Goal: Transaction & Acquisition: Purchase product/service

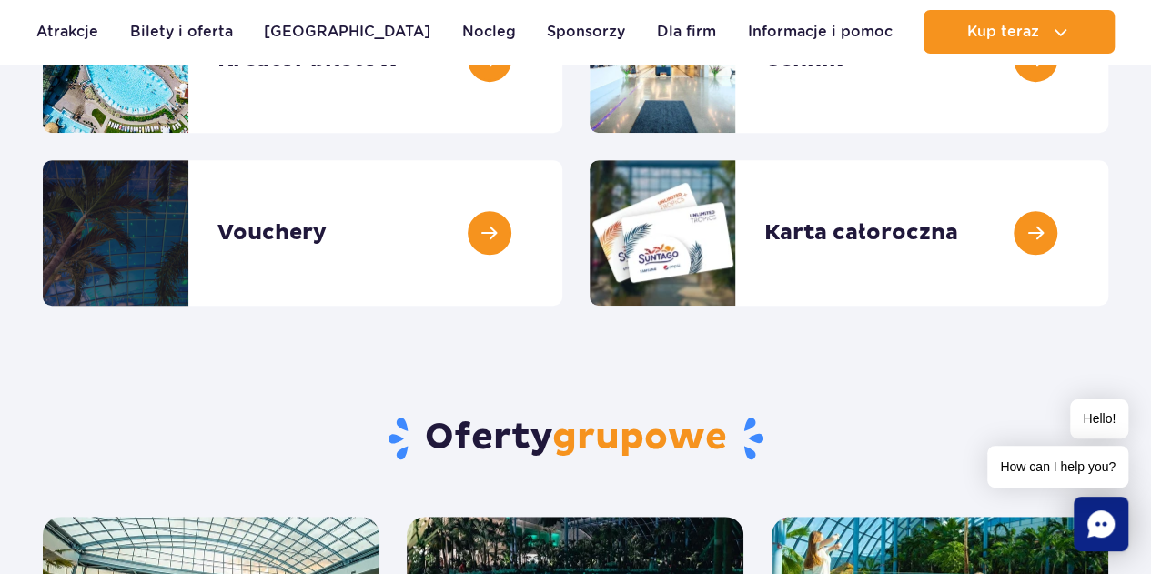
scroll to position [455, 0]
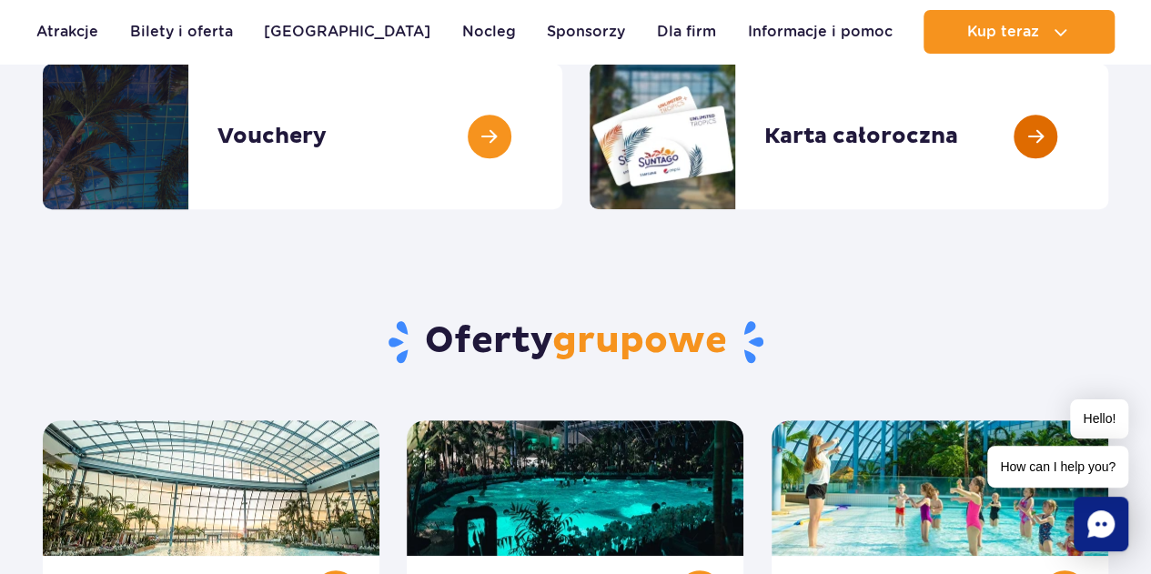
click at [1108, 133] on link at bounding box center [1108, 137] width 0 height 146
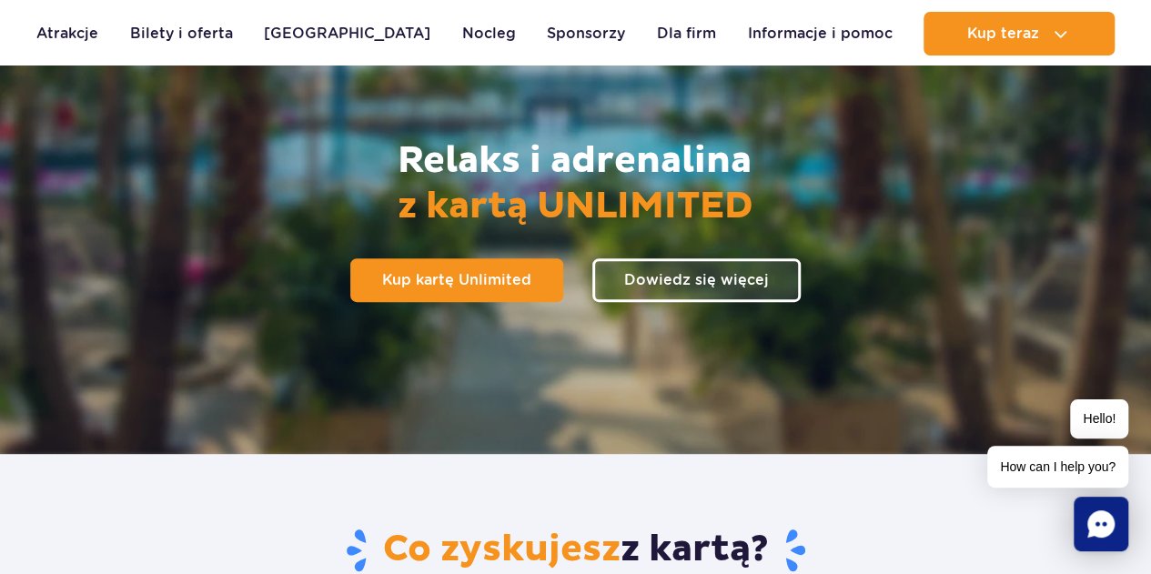
scroll to position [182, 0]
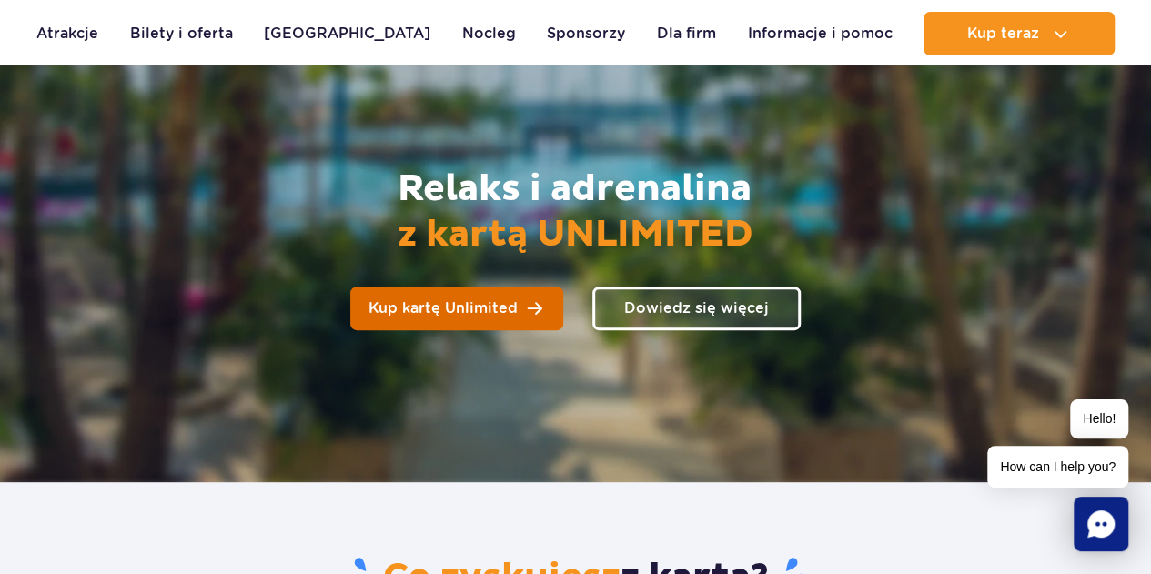
click at [450, 310] on span "Kup kartę Unlimited" at bounding box center [442, 308] width 149 height 15
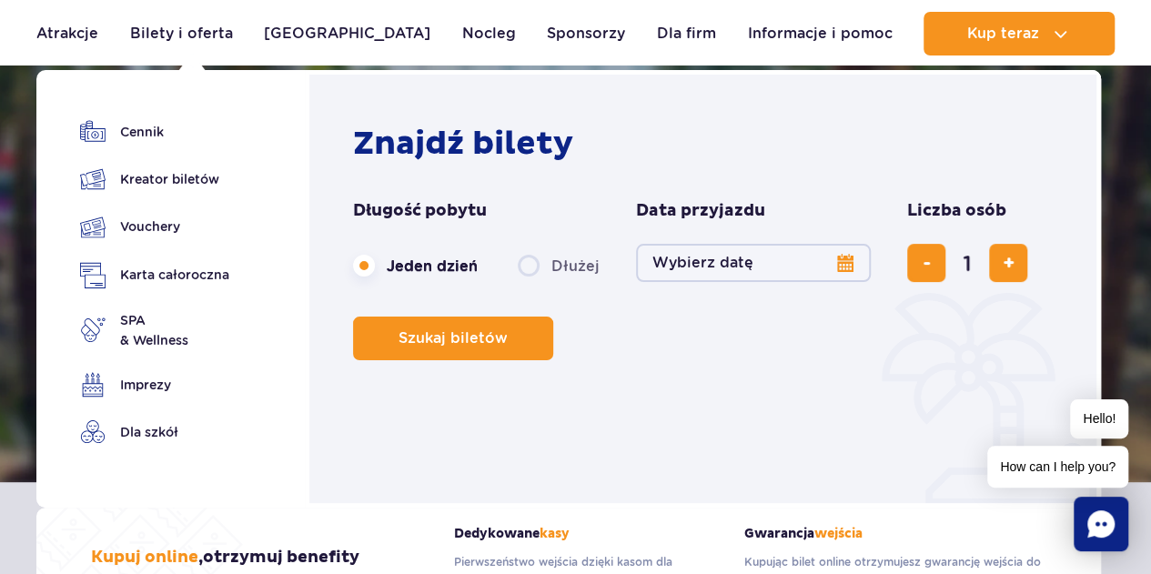
click at [850, 265] on button "Wybierz datę" at bounding box center [753, 263] width 235 height 38
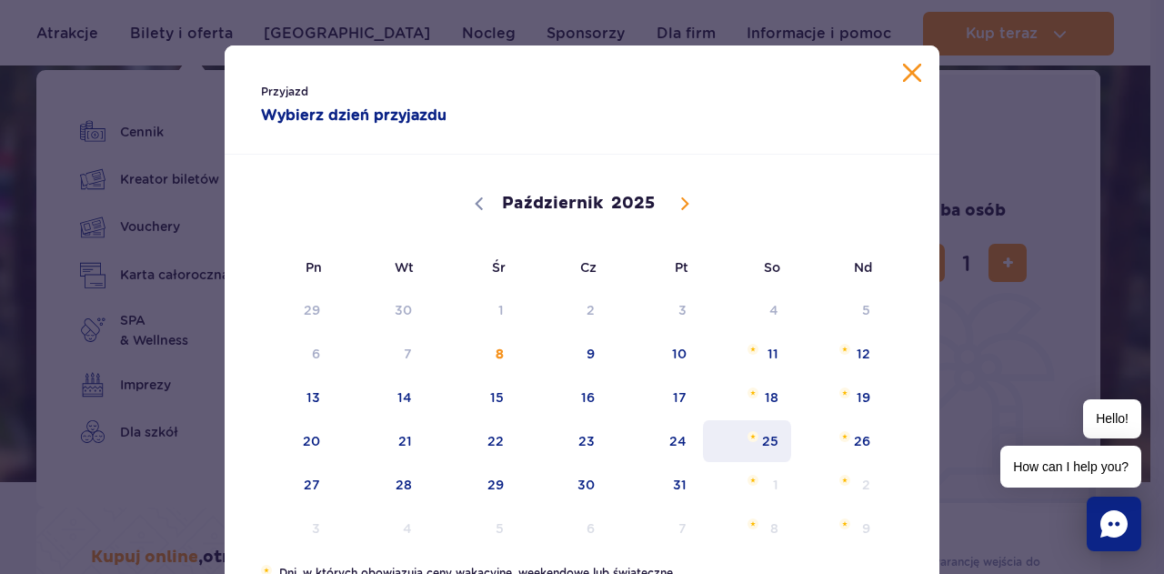
drag, startPoint x: 769, startPoint y: 434, endPoint x: 754, endPoint y: 437, distance: 14.8
click at [753, 438] on span "25" at bounding box center [747, 441] width 92 height 42
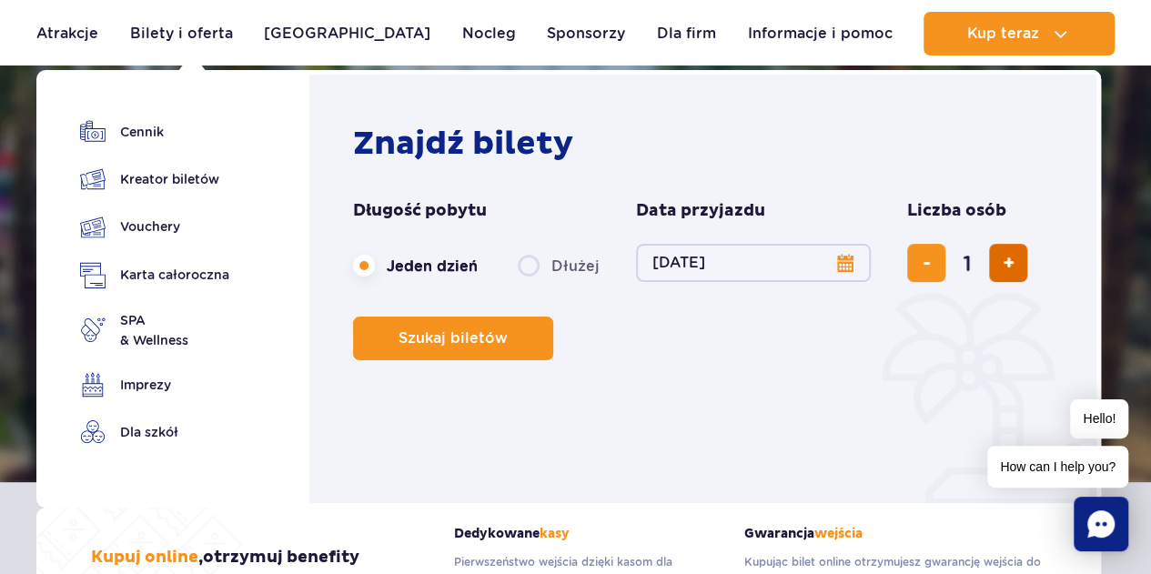
click at [1013, 262] on button "dodaj bilet" at bounding box center [1008, 263] width 38 height 38
click at [1012, 261] on button "dodaj bilet" at bounding box center [1008, 263] width 38 height 38
type input "3"
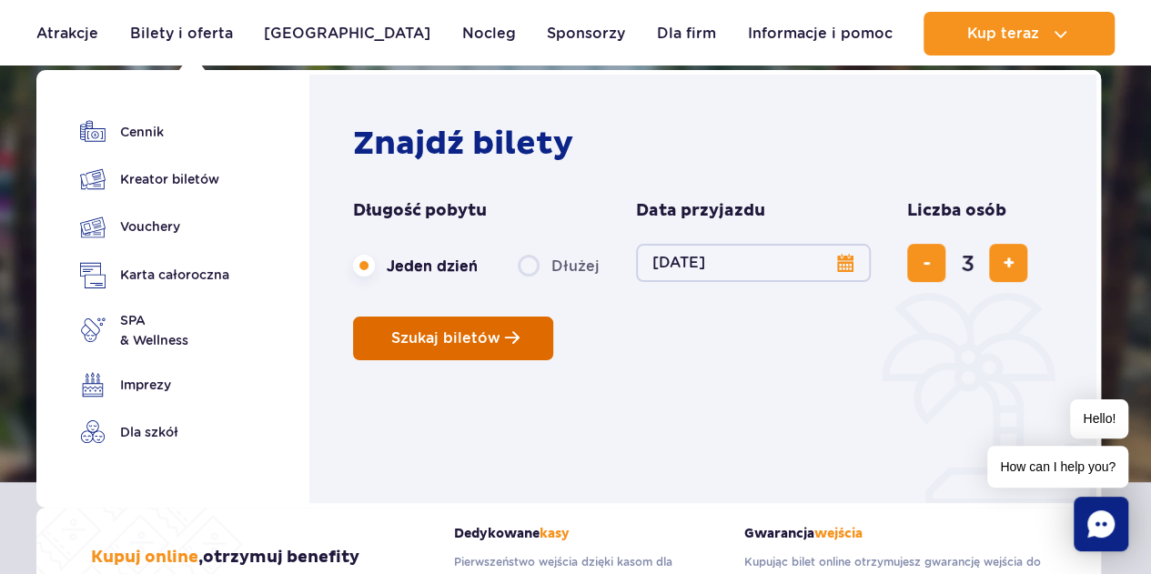
click at [549, 337] on button "Szukaj biletów" at bounding box center [453, 339] width 200 height 44
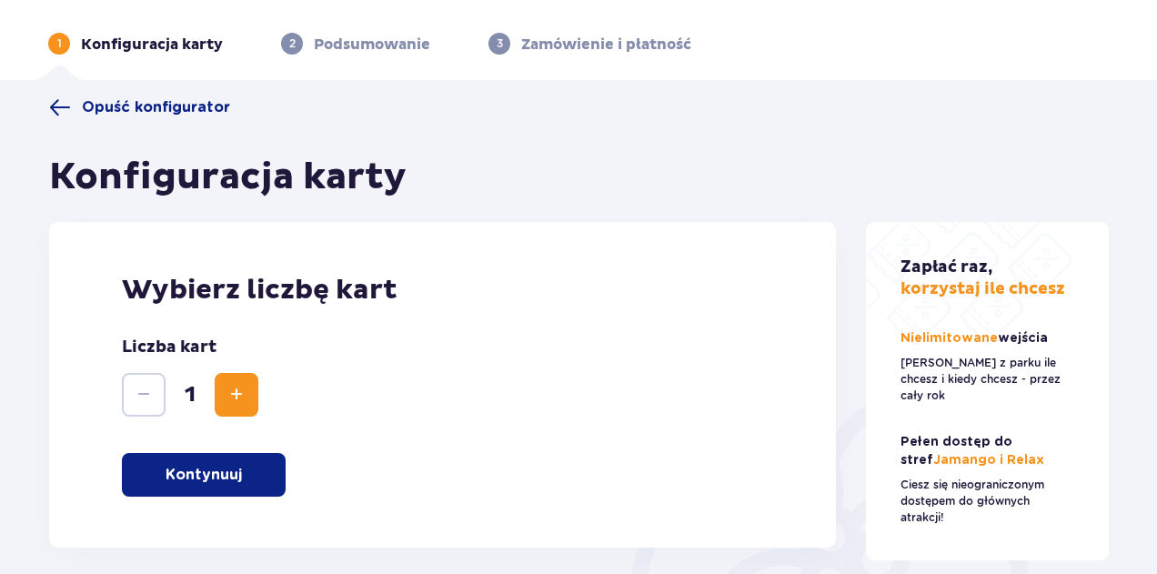
scroll to position [91, 0]
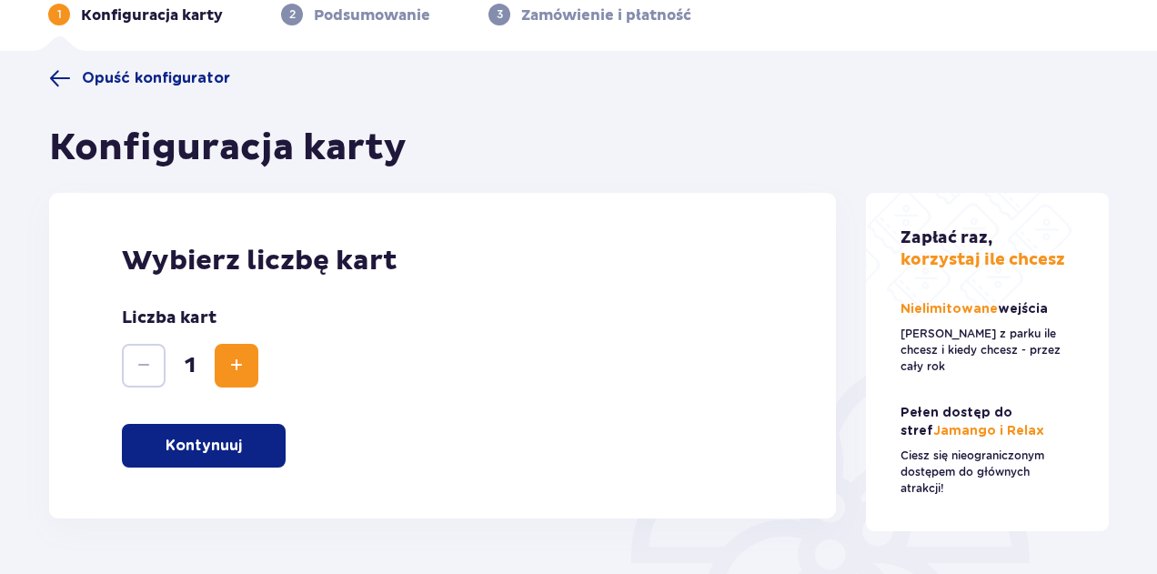
click at [250, 362] on button "Zwiększ" at bounding box center [237, 366] width 44 height 44
click at [237, 370] on span "Zwiększ" at bounding box center [237, 366] width 22 height 22
click at [230, 448] on p "Kontynuuj" at bounding box center [204, 446] width 76 height 20
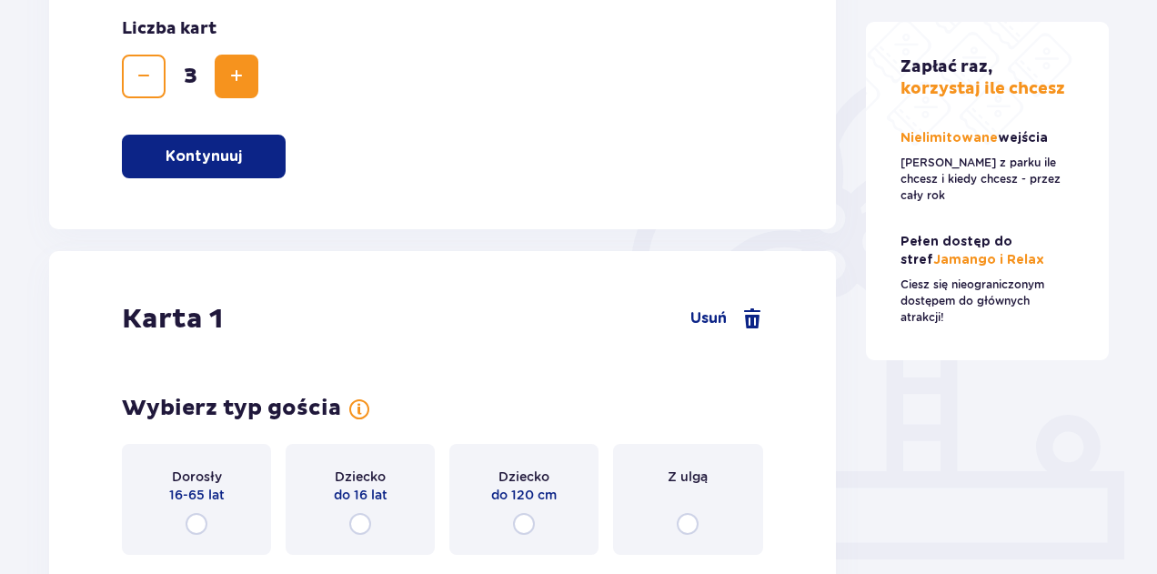
scroll to position [609, 0]
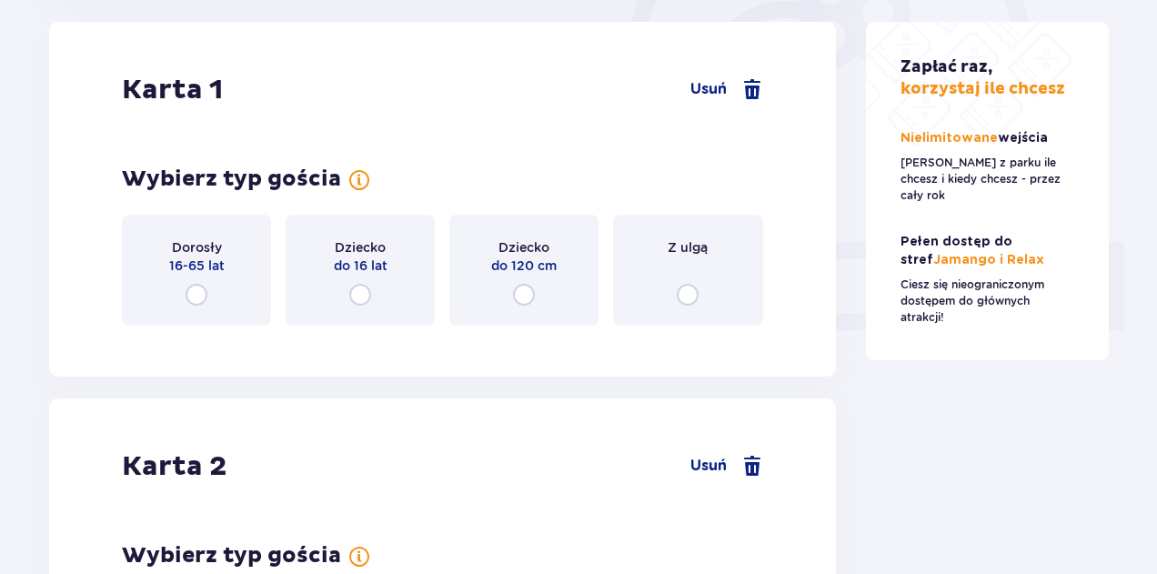
click at [202, 294] on input "radio" at bounding box center [197, 295] width 22 height 22
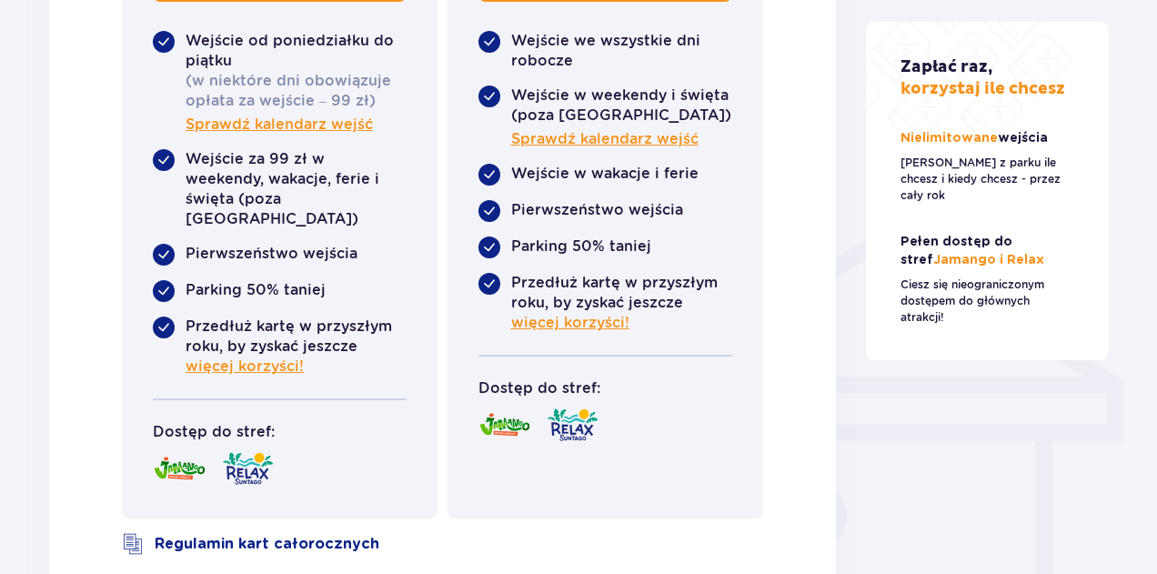
scroll to position [1699, 0]
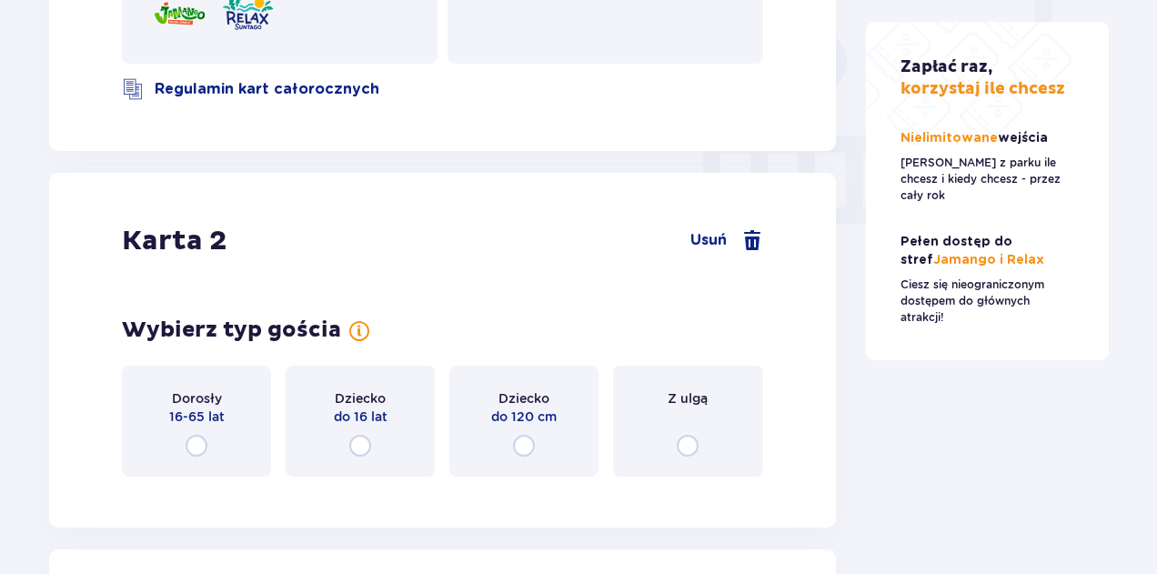
click at [523, 435] on input "radio" at bounding box center [524, 446] width 22 height 22
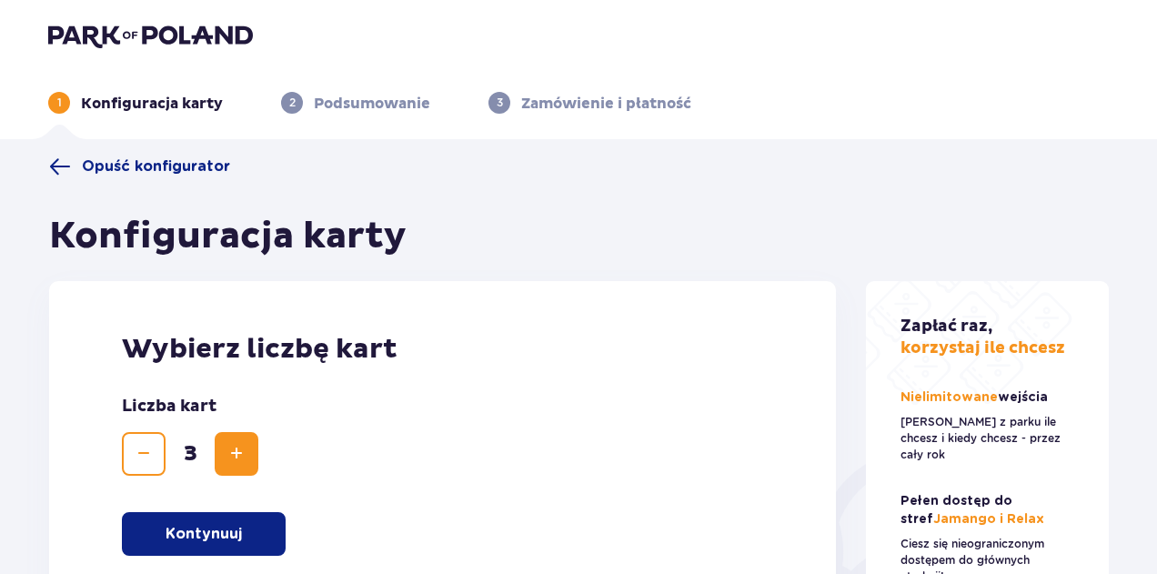
scroll to position [0, 0]
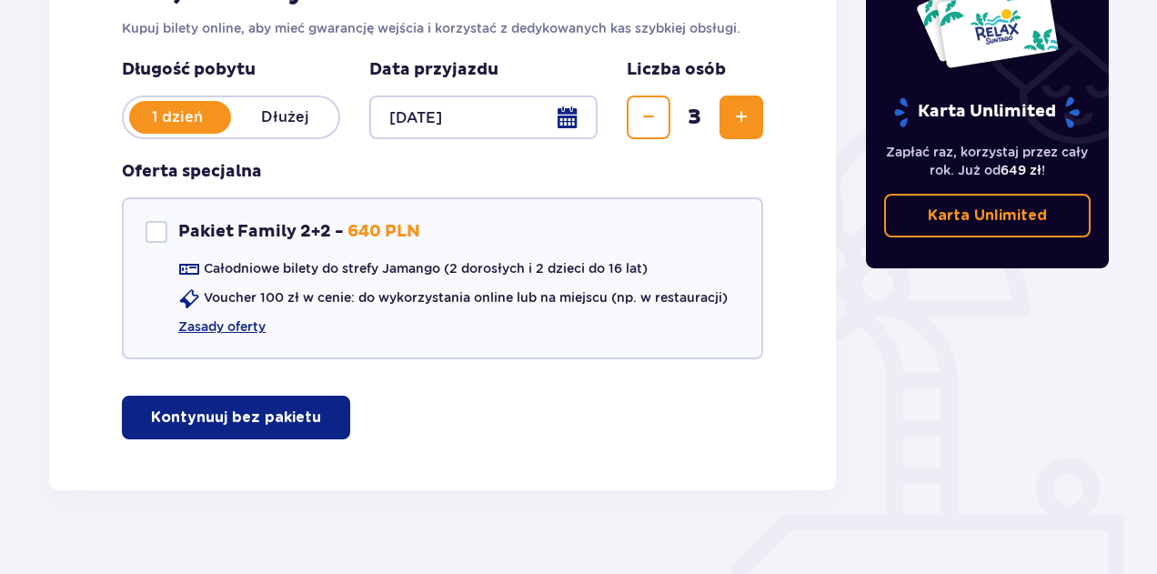
scroll to position [362, 0]
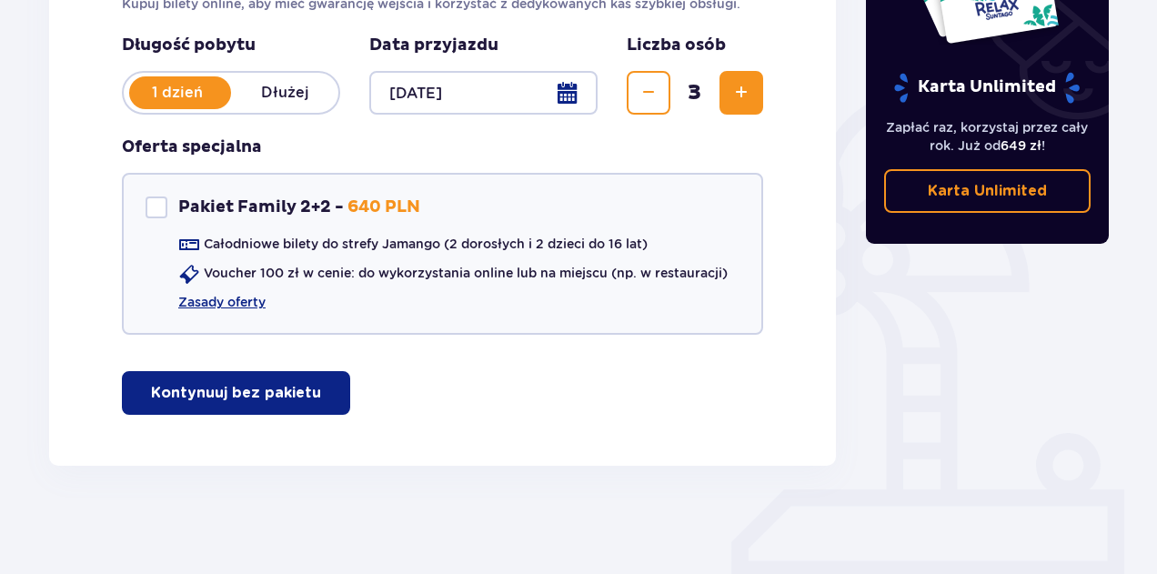
click at [209, 396] on p "Kontynuuj bez pakietu" at bounding box center [236, 393] width 170 height 20
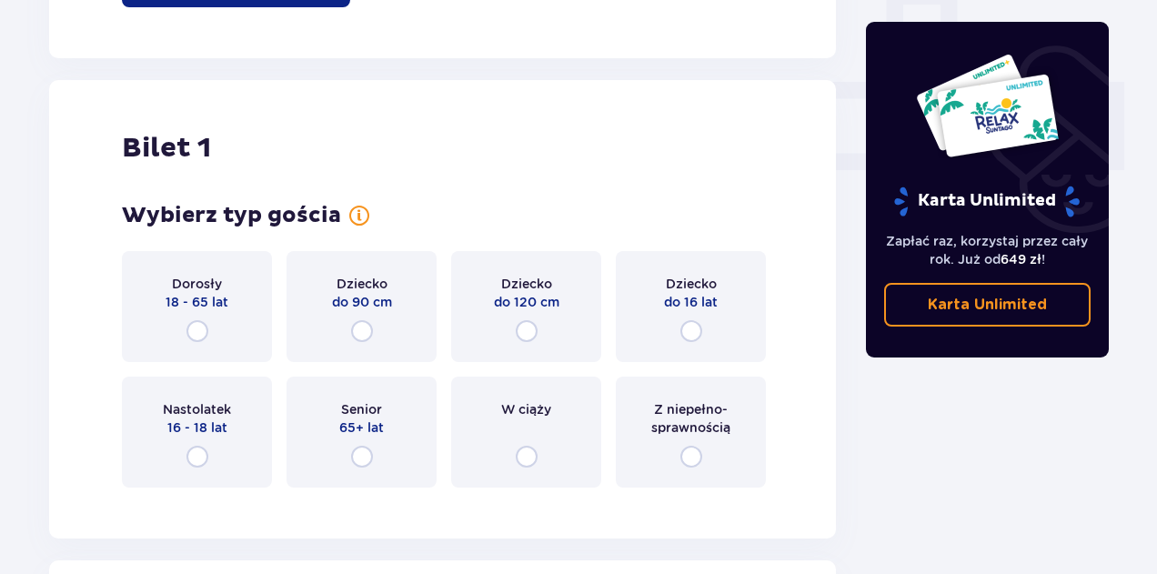
scroll to position [828, 0]
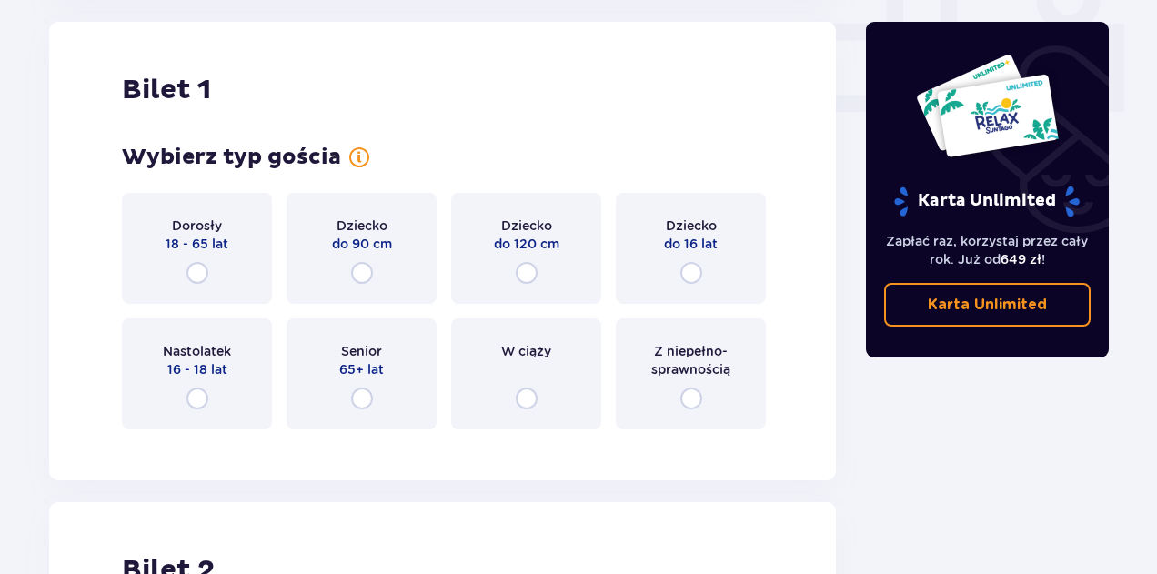
click at [196, 274] on input "radio" at bounding box center [197, 273] width 22 height 22
radio input "true"
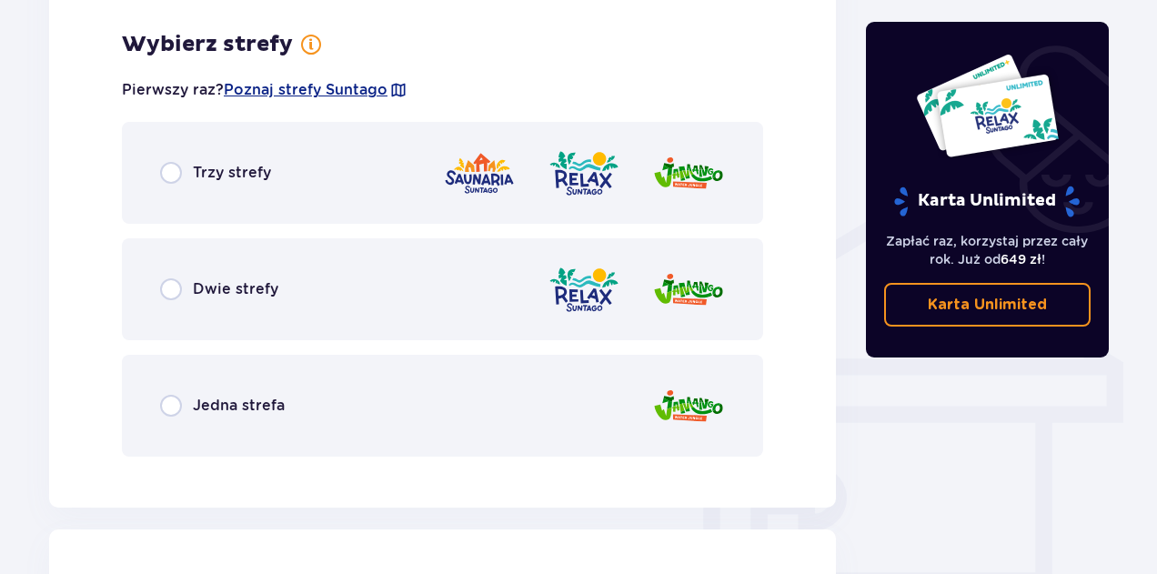
scroll to position [1272, 0]
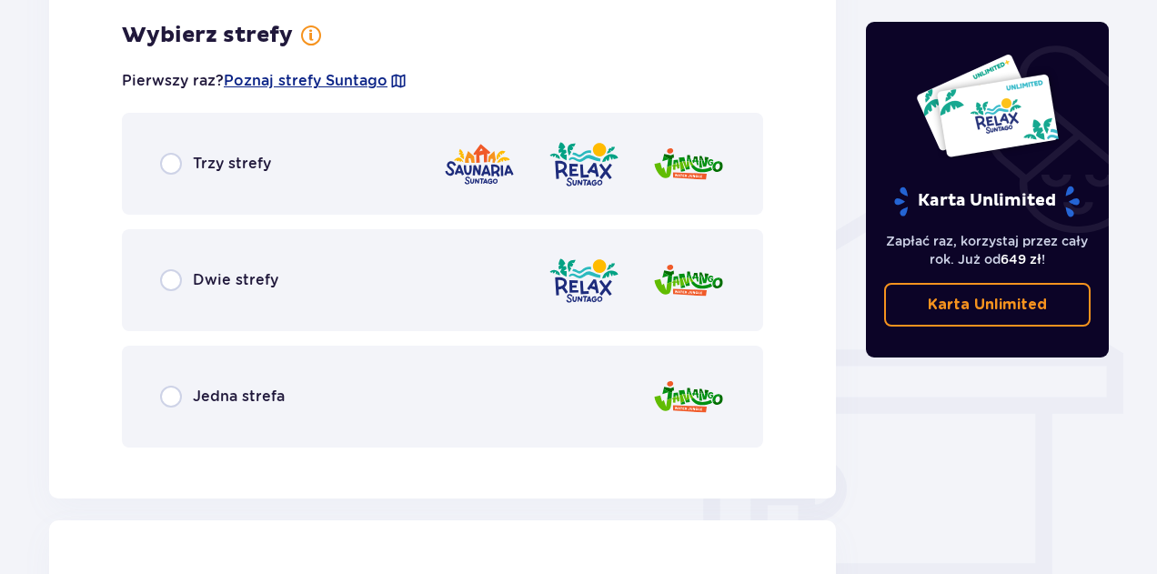
click at [172, 398] on input "radio" at bounding box center [171, 397] width 22 height 22
radio input "true"
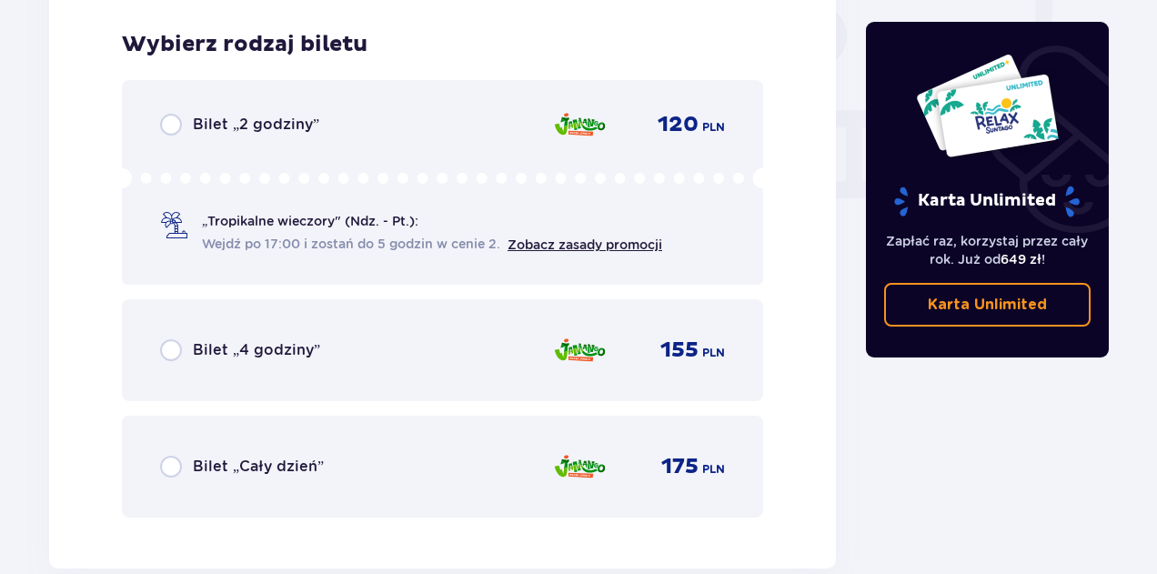
scroll to position [1734, 0]
